Goal: Use online tool/utility: Utilize a website feature to perform a specific function

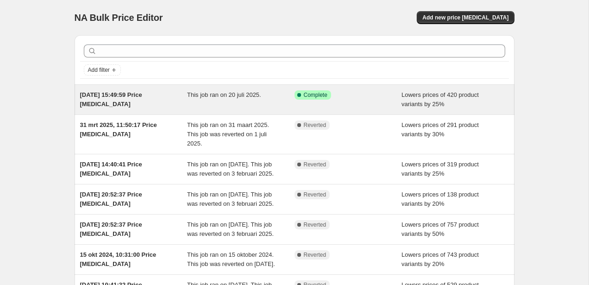
click at [360, 99] on div "Success Complete Complete" at bounding box center [340, 94] width 93 height 9
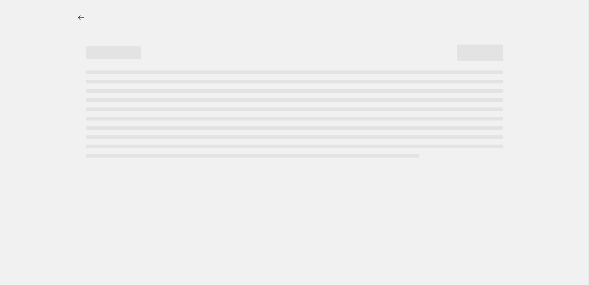
select select "percentage"
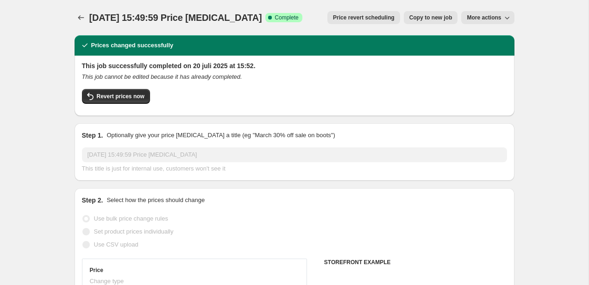
select select "collection"
click at [115, 103] on button "Revert prices now" at bounding box center [116, 96] width 68 height 15
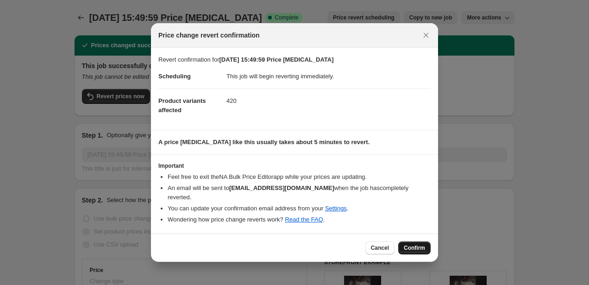
click at [408, 244] on span "Confirm" at bounding box center [413, 247] width 21 height 7
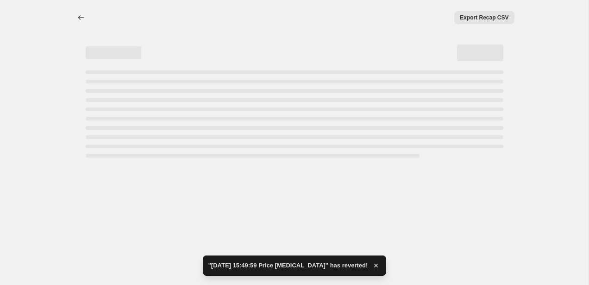
select select "percentage"
select select "collection"
